Goal: Communication & Community: Answer question/provide support

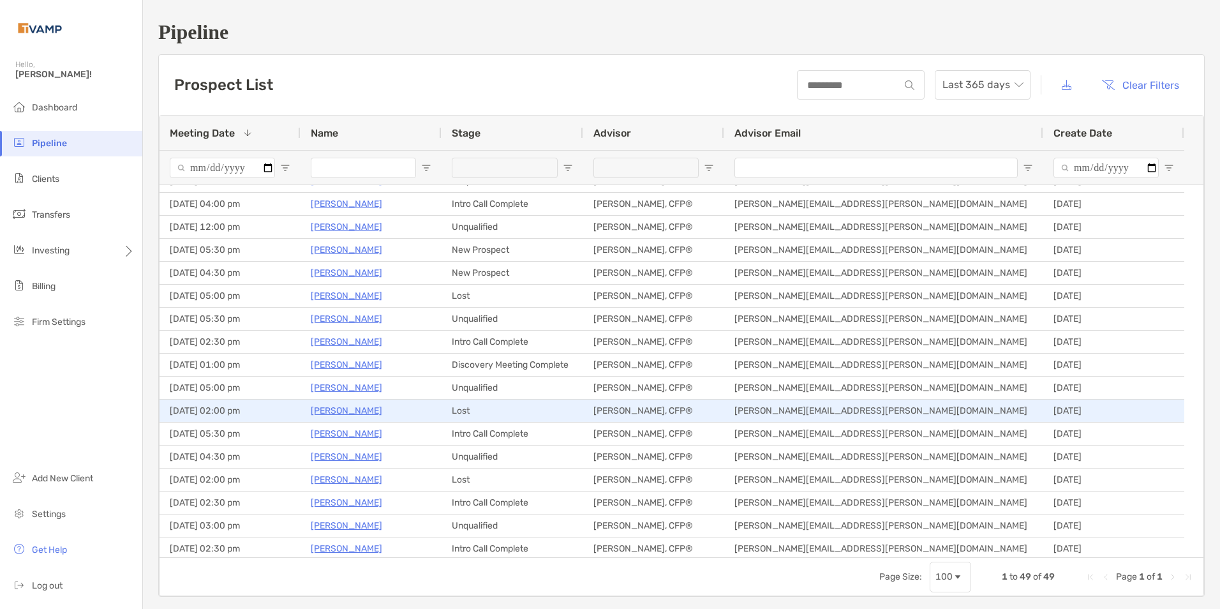
scroll to position [191, 0]
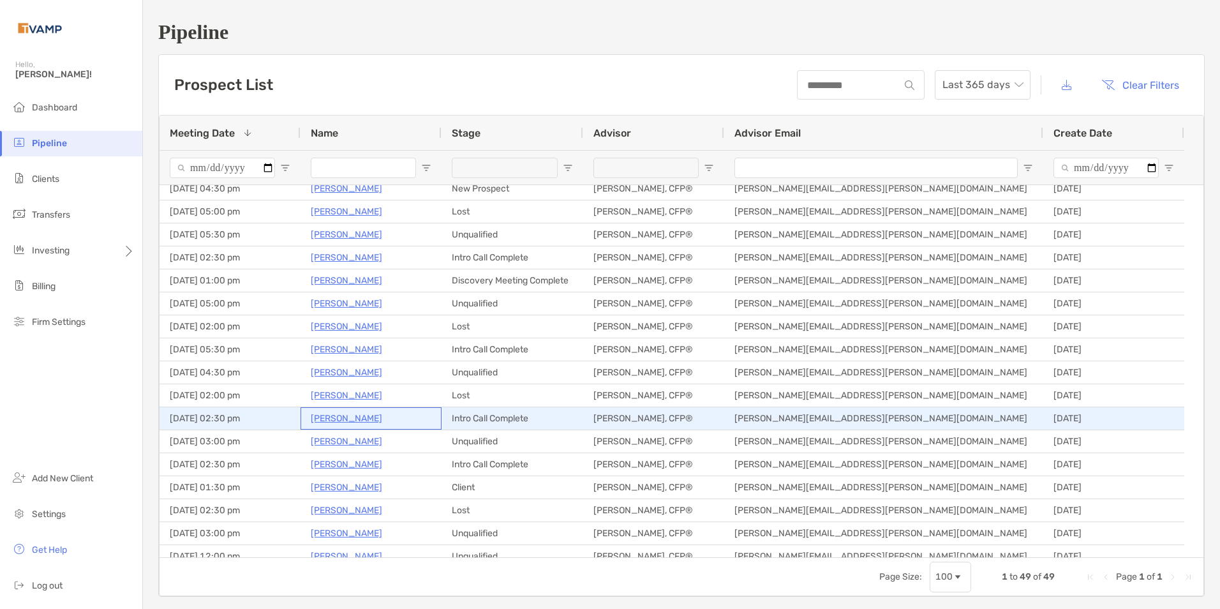
click at [315, 418] on p "Jorjann Lehman" at bounding box center [346, 418] width 71 height 16
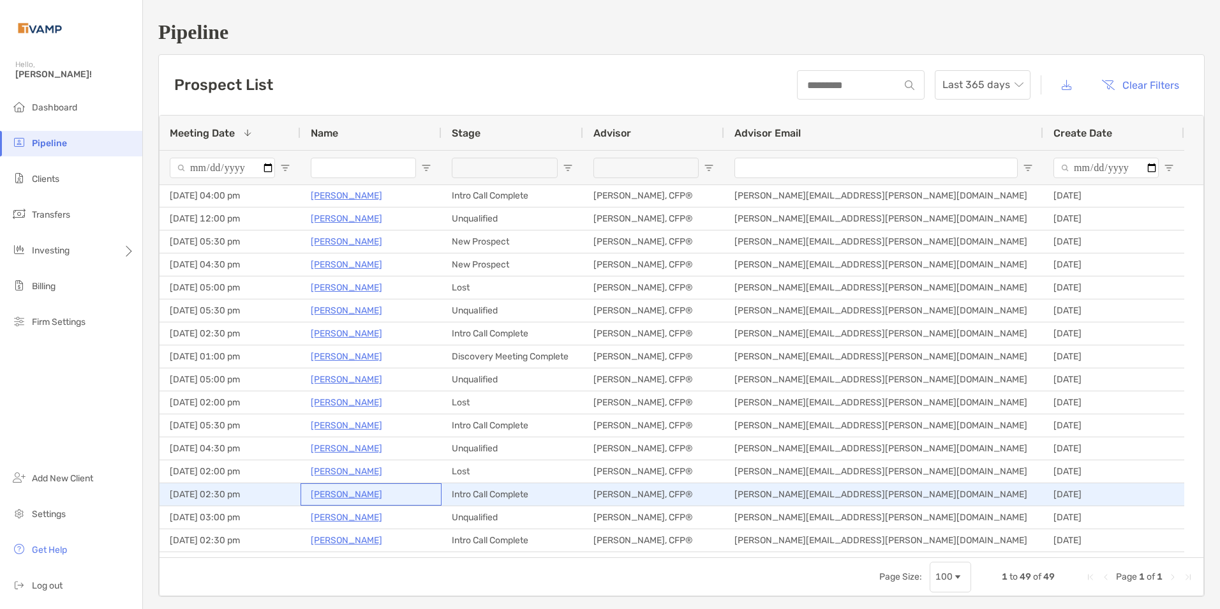
scroll to position [0, 0]
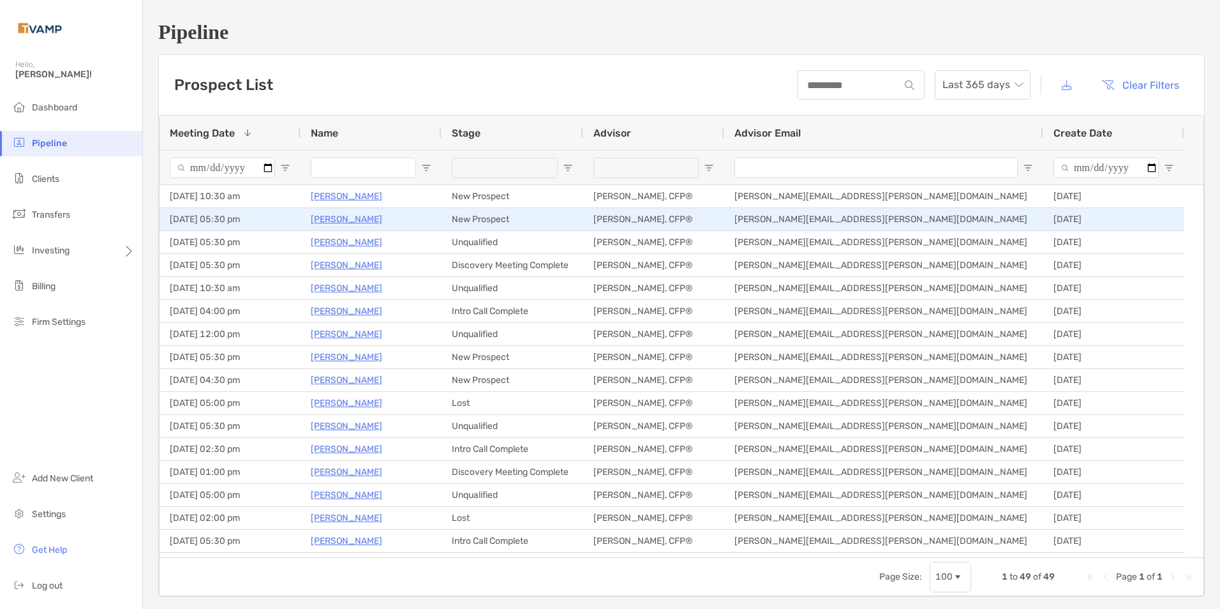
click at [327, 219] on p "Maria Jankovics" at bounding box center [346, 219] width 71 height 16
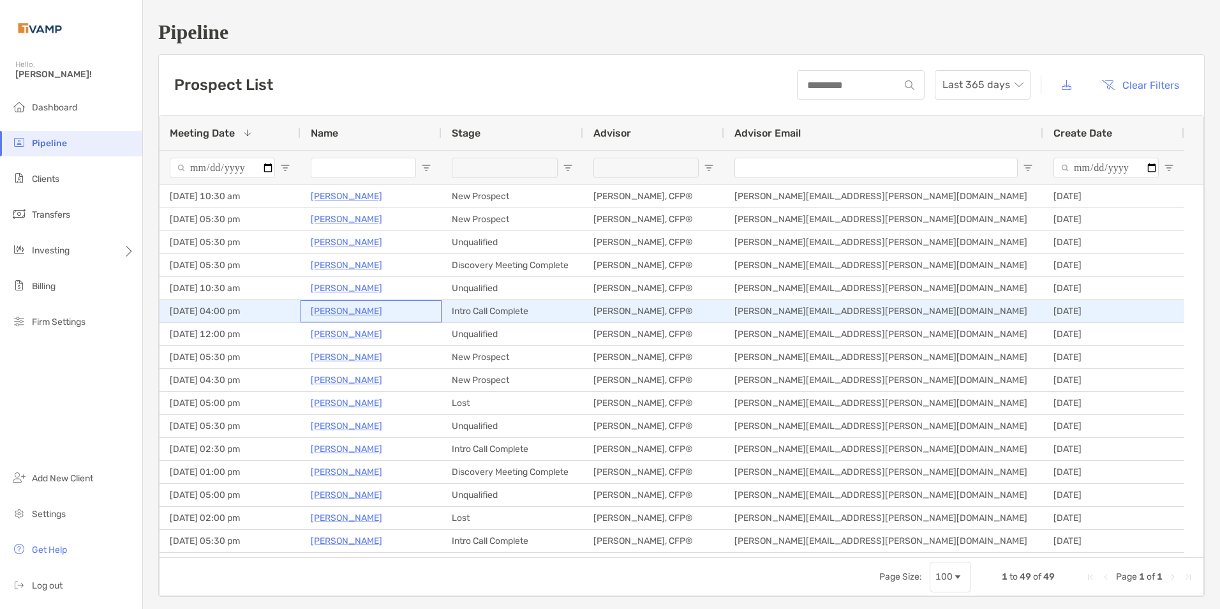
click at [344, 310] on p "[PERSON_NAME]" at bounding box center [346, 311] width 71 height 16
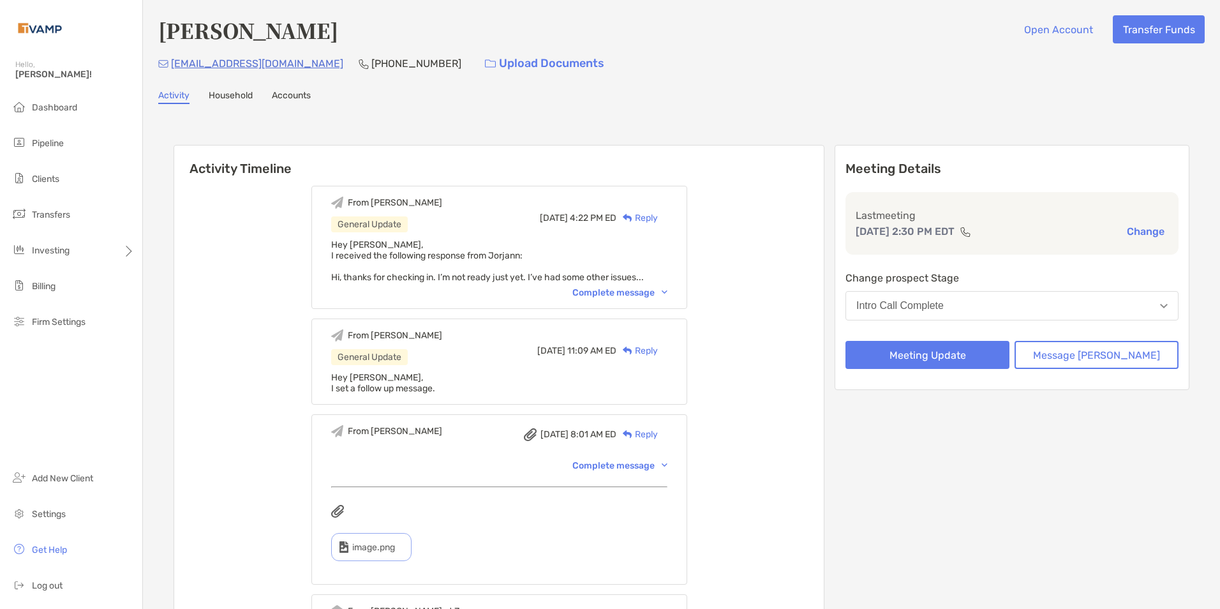
click at [668, 292] on div "Complete message" at bounding box center [619, 292] width 95 height 11
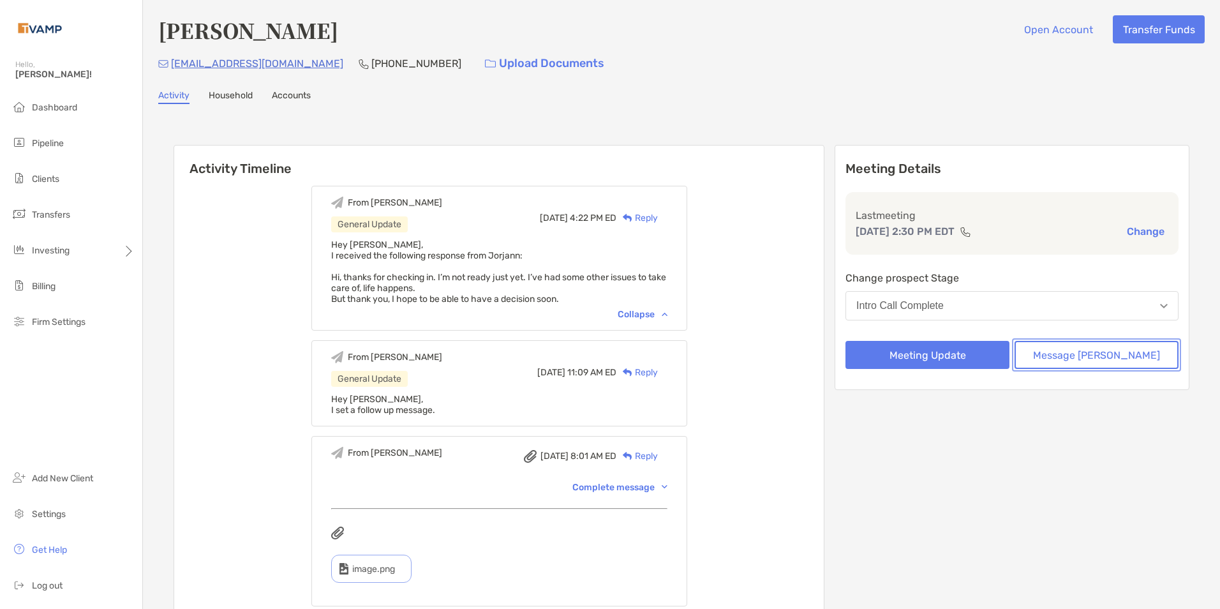
click at [1101, 354] on button "Message [PERSON_NAME]" at bounding box center [1097, 355] width 164 height 28
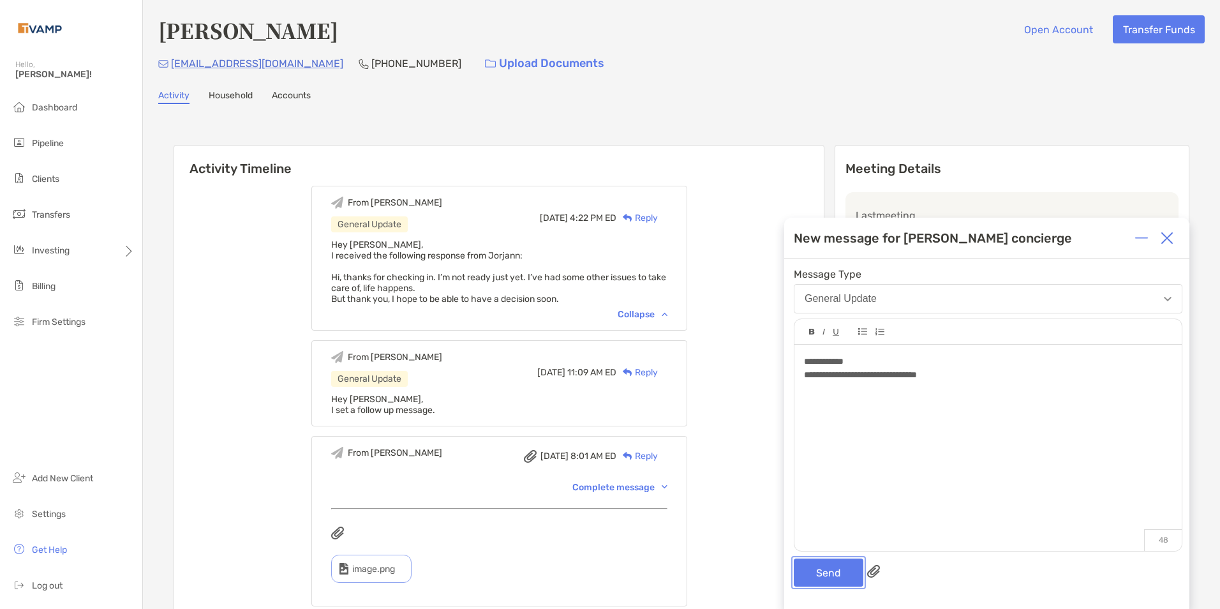
click at [795, 570] on button "Send" at bounding box center [829, 572] width 70 height 28
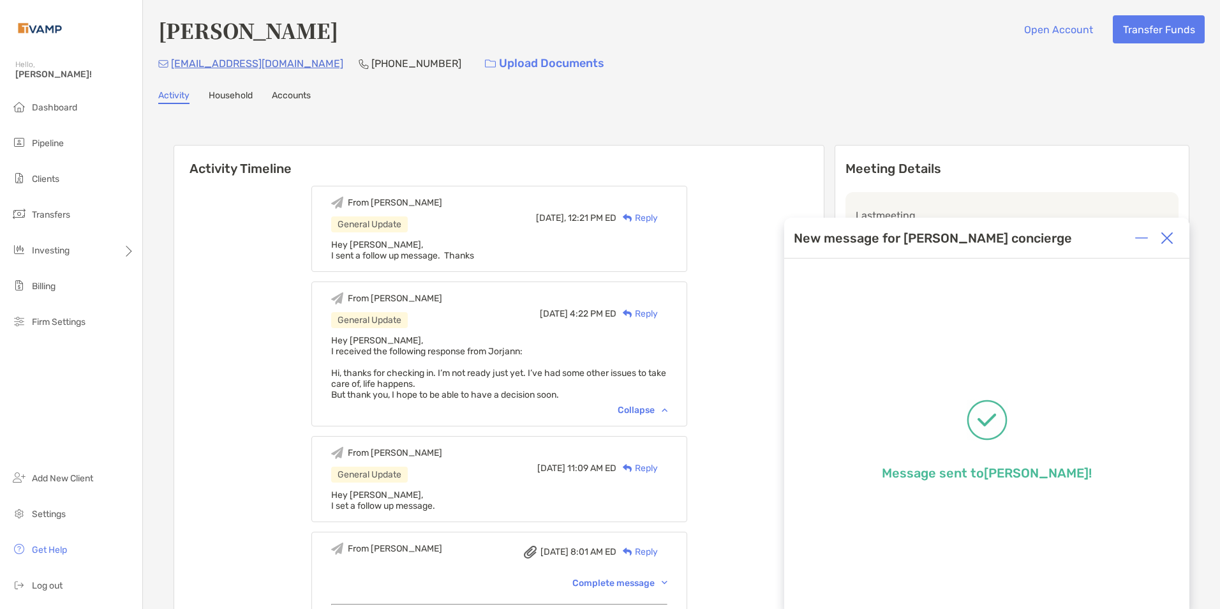
click at [1168, 243] on img at bounding box center [1167, 238] width 13 height 13
